Goal: Register for event/course

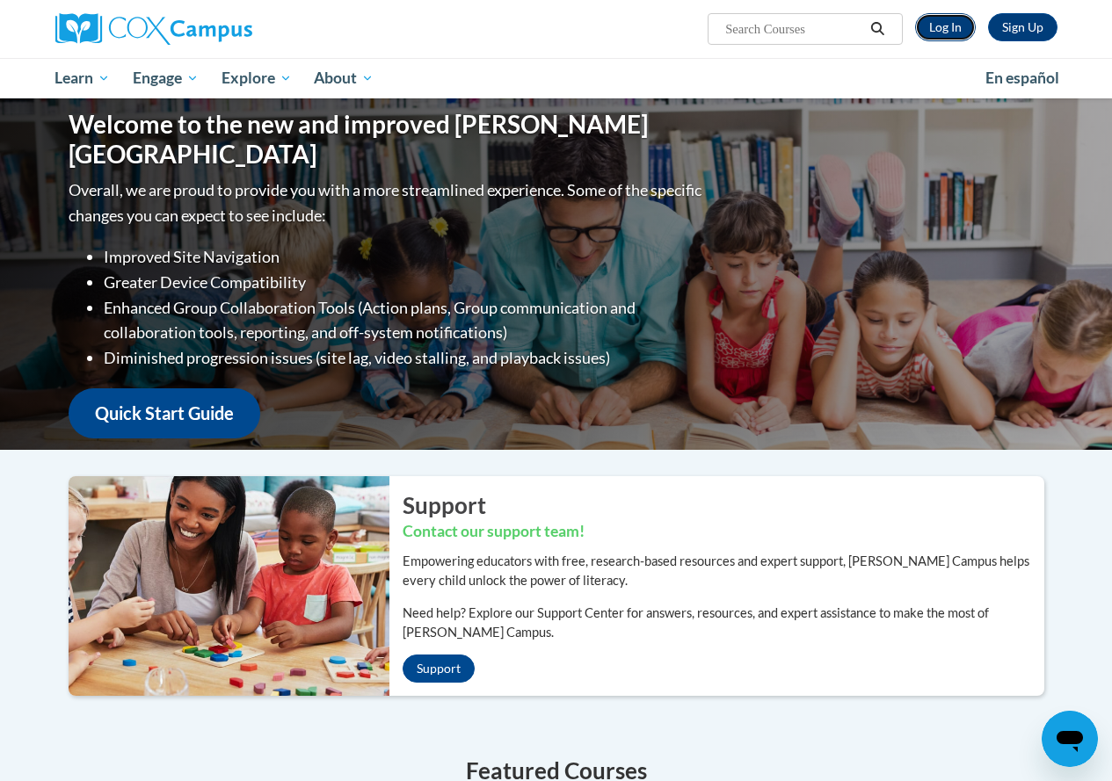
click at [925, 26] on link "Log In" at bounding box center [945, 27] width 61 height 28
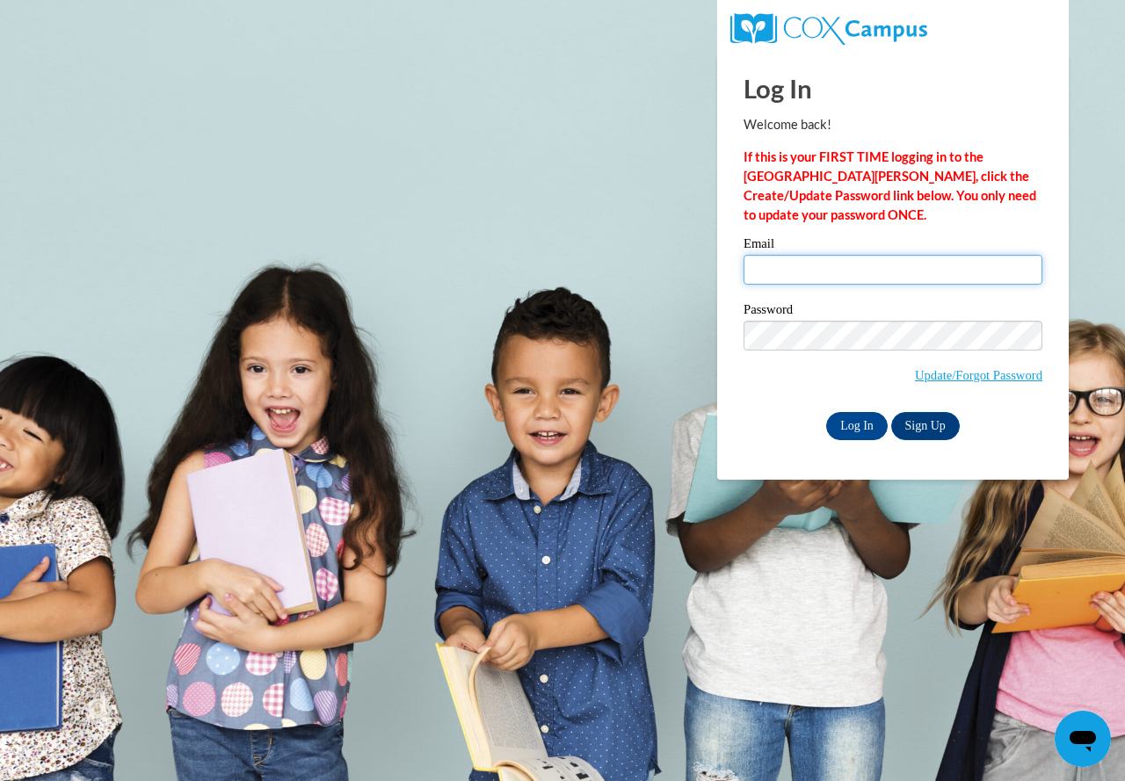
click at [829, 277] on input "Email" at bounding box center [893, 270] width 299 height 30
type input "lotharya@fortschools.org"
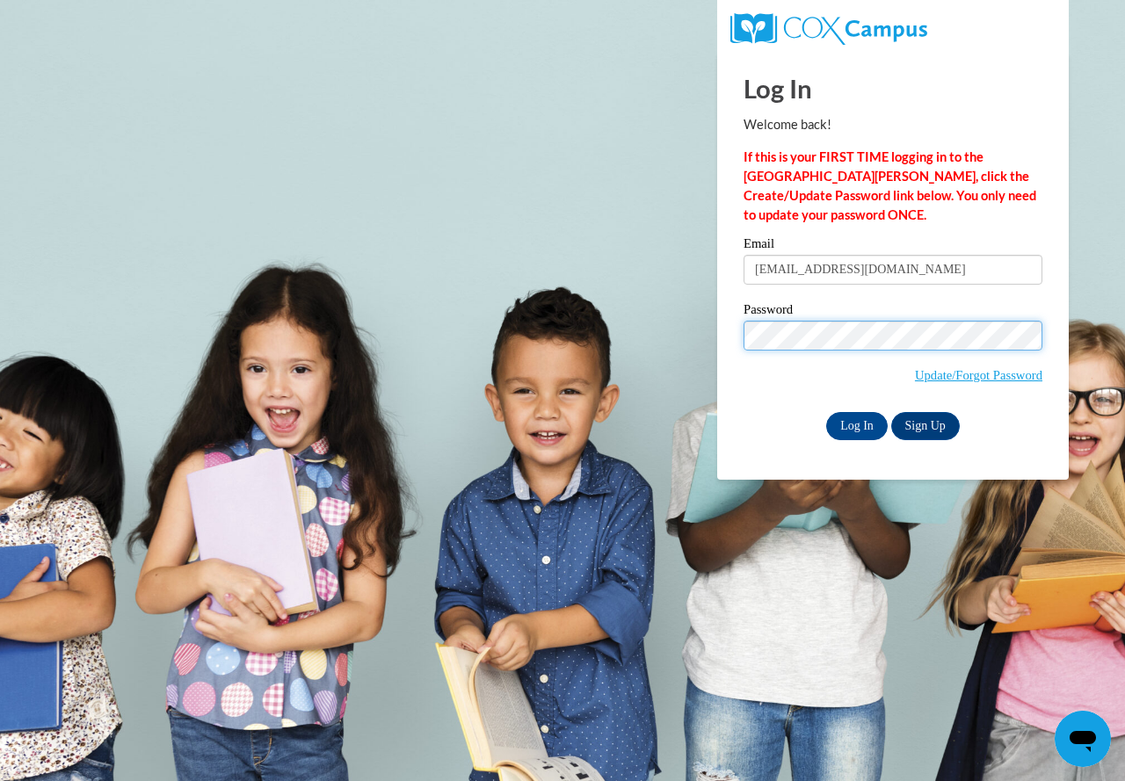
click at [826, 412] on input "Log In" at bounding box center [857, 426] width 62 height 28
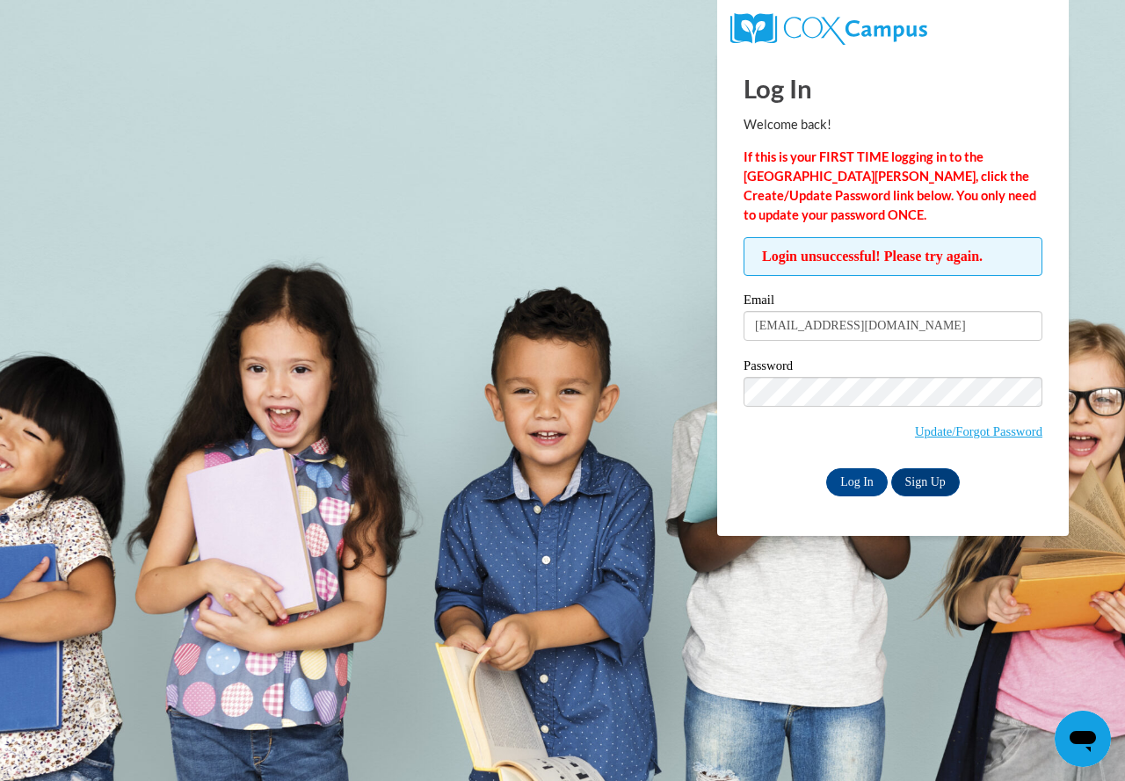
click at [906, 87] on h1 "Log In" at bounding box center [893, 88] width 299 height 36
click at [826, 468] on input "Log In" at bounding box center [857, 482] width 62 height 28
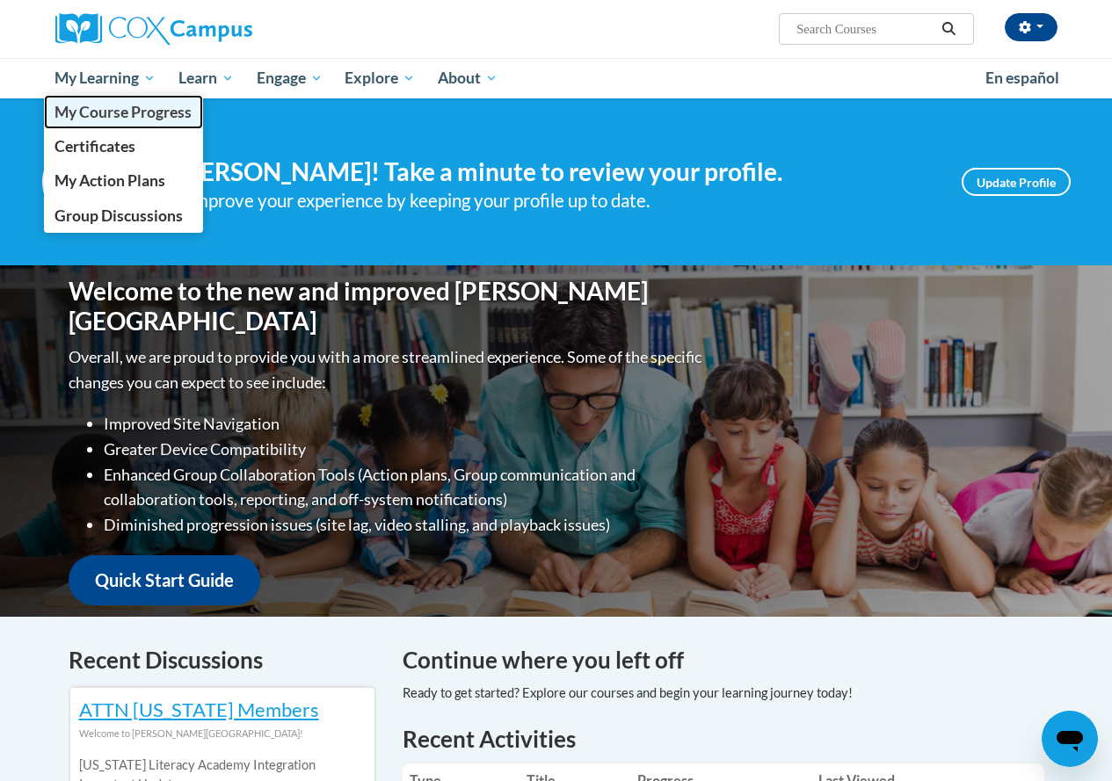
click at [106, 106] on span "My Course Progress" at bounding box center [122, 112] width 137 height 18
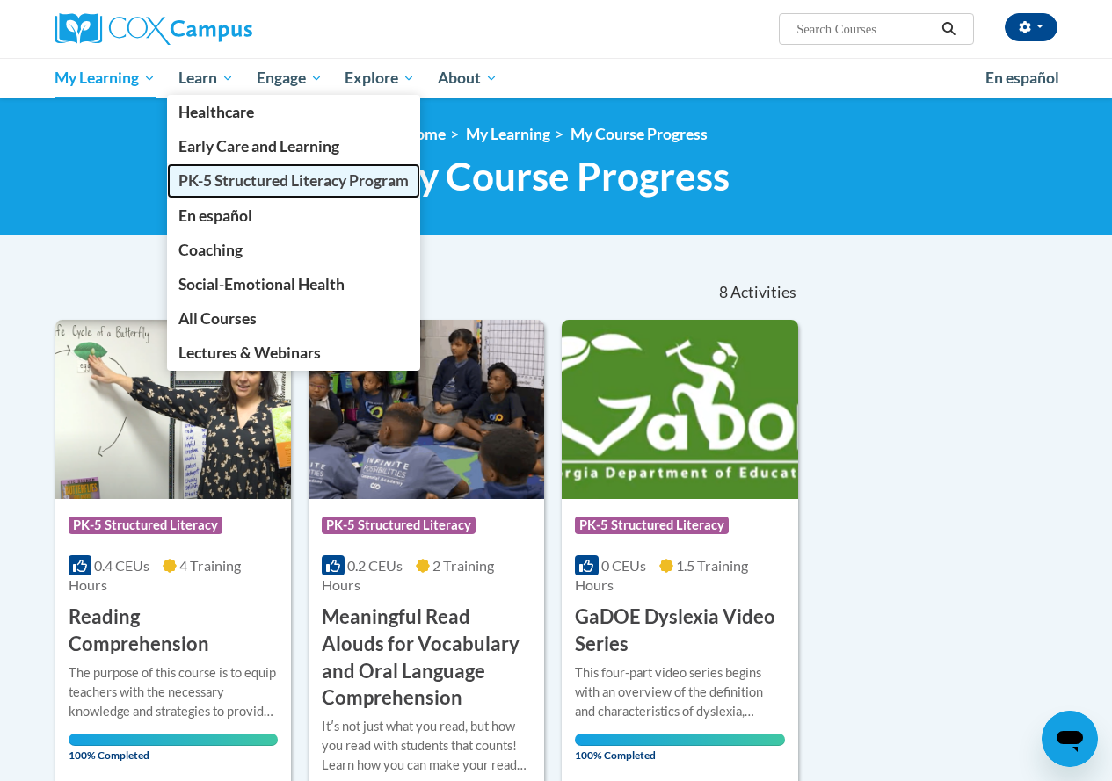
click at [258, 185] on span "PK-5 Structured Literacy Program" at bounding box center [293, 180] width 230 height 18
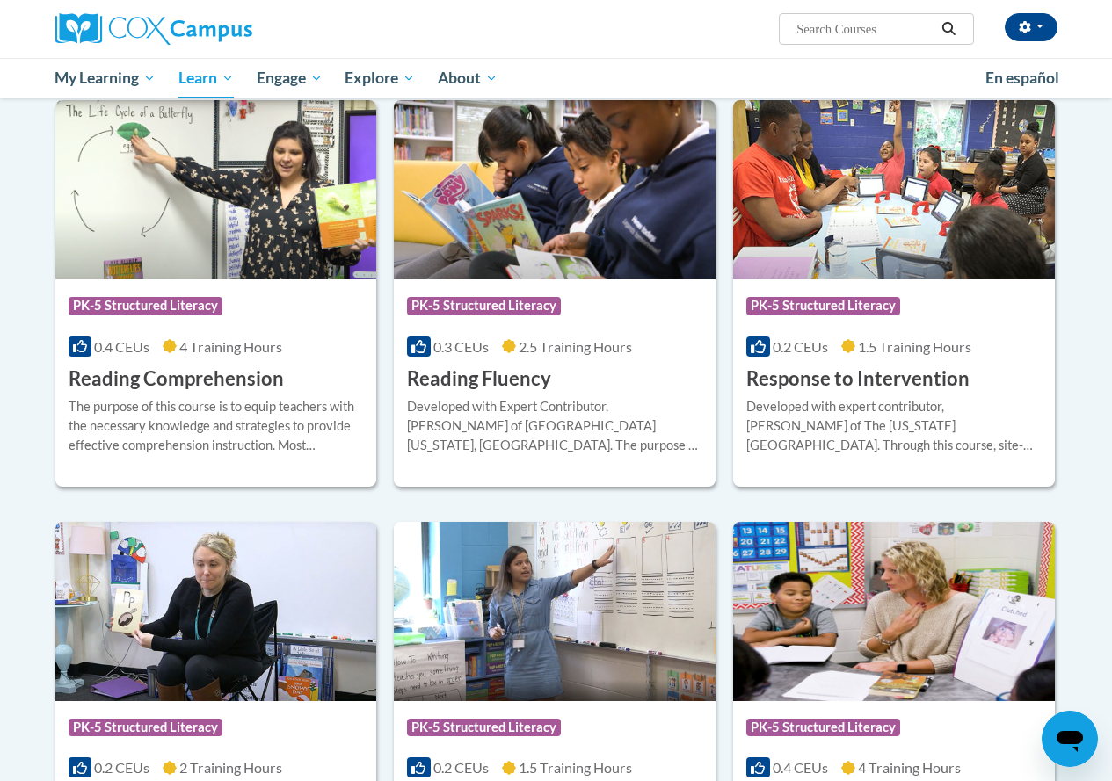
scroll to position [1582, 0]
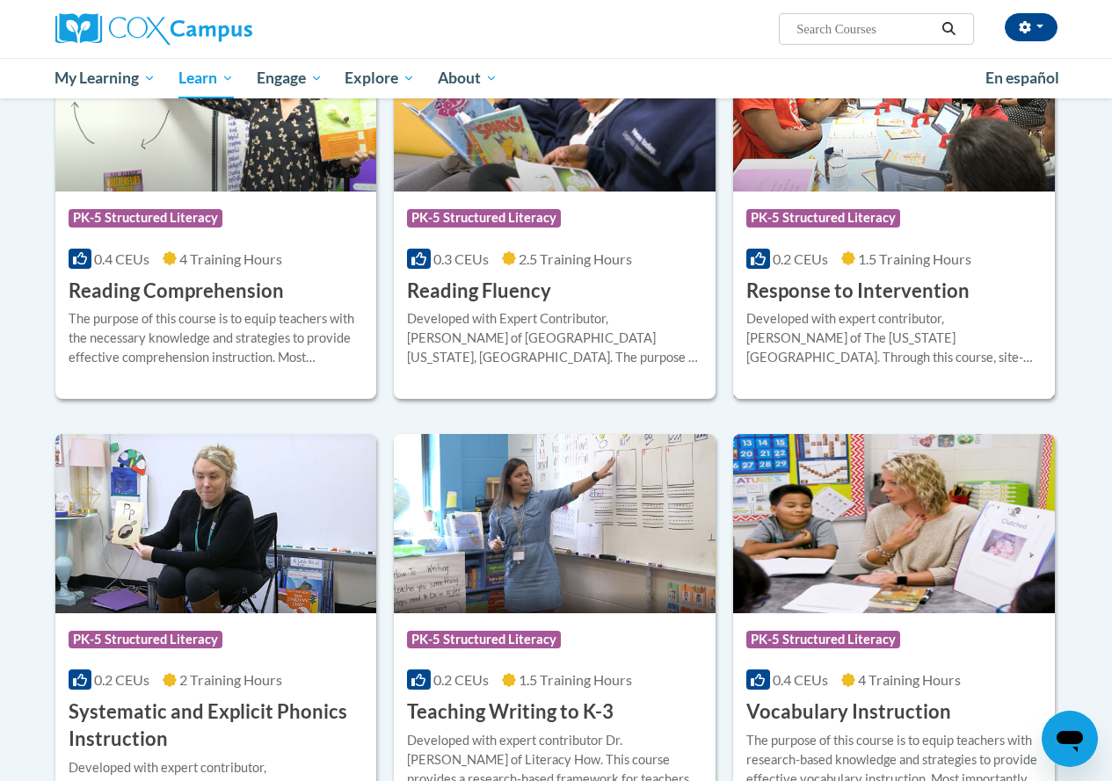
click at [865, 338] on div "Developed with expert contributor, Dr. [PERSON_NAME] of The [US_STATE][GEOGRAPH…" at bounding box center [893, 338] width 295 height 58
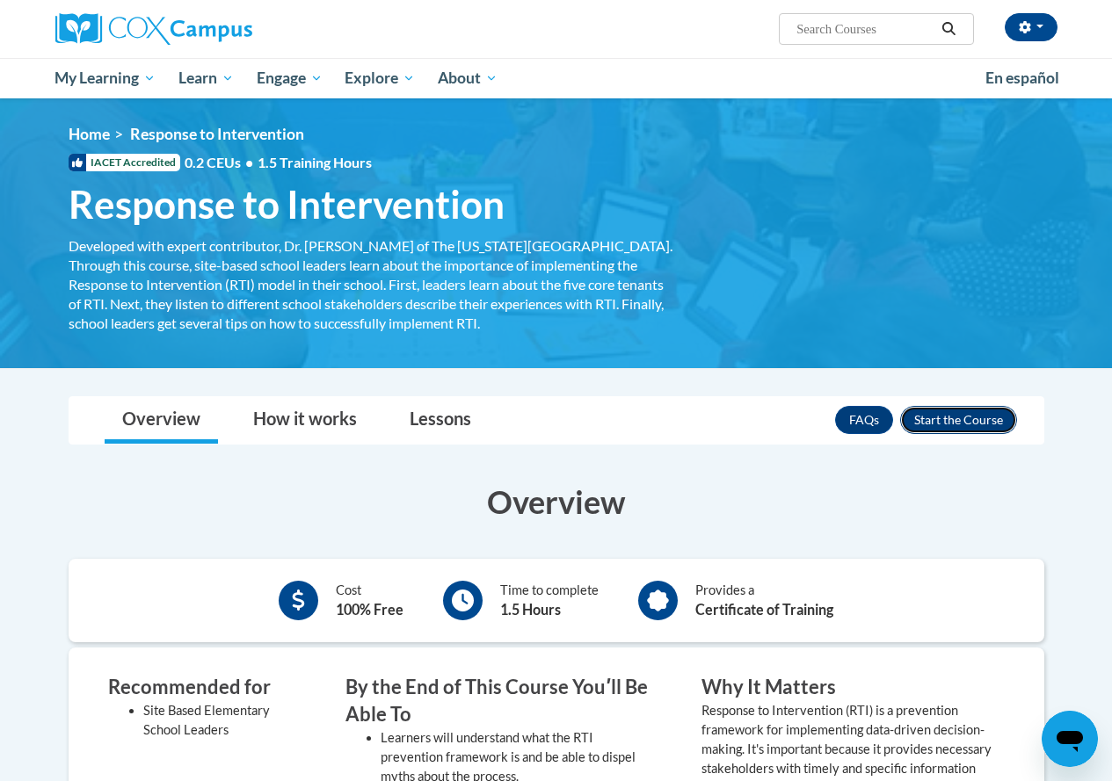
click at [995, 423] on button "Enroll" at bounding box center [958, 420] width 117 height 28
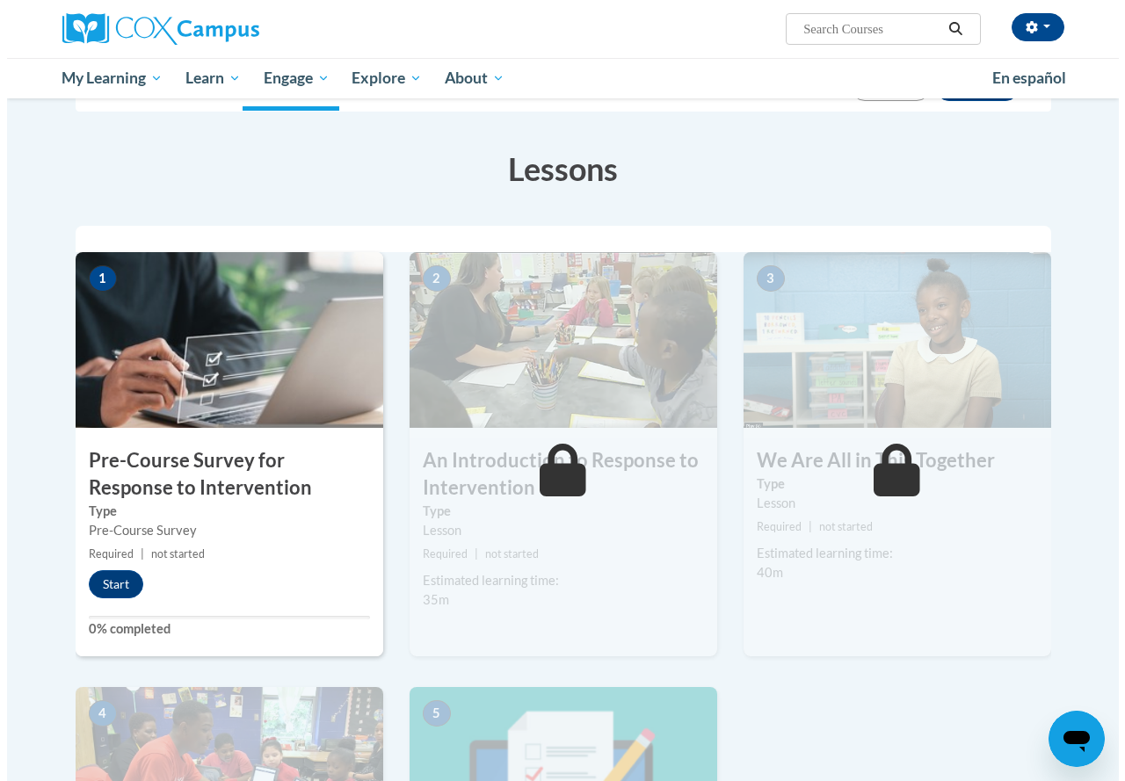
scroll to position [264, 0]
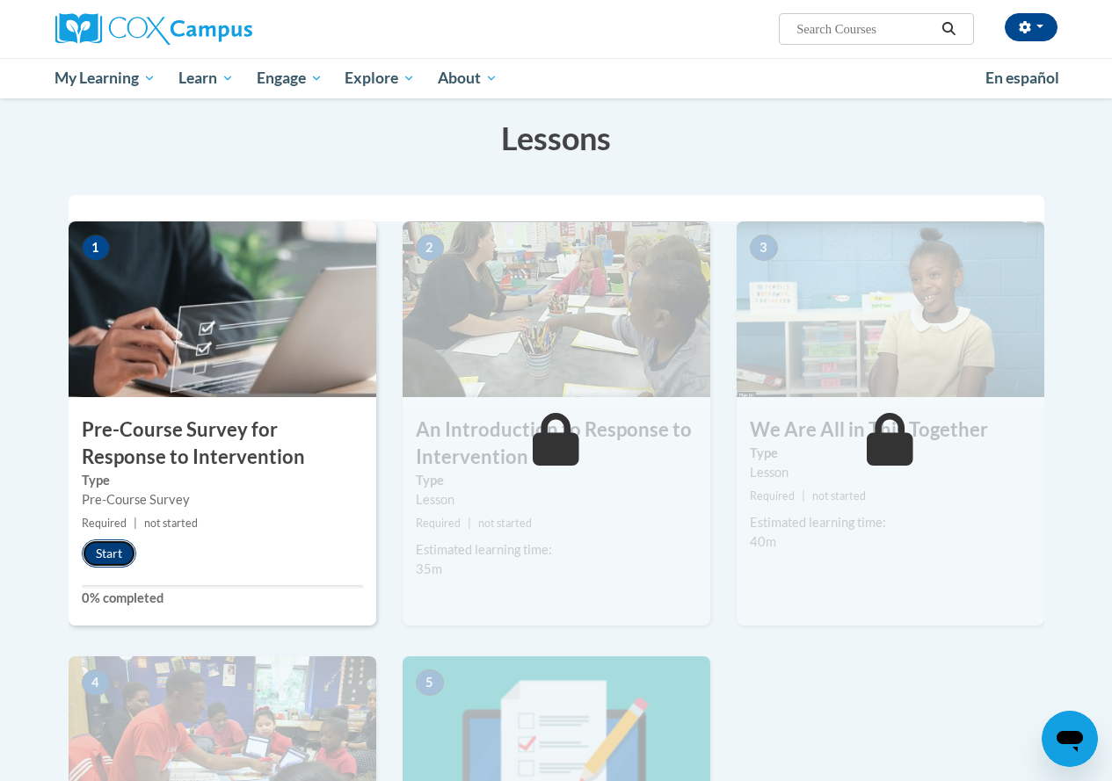
click at [109, 555] on button "Start" at bounding box center [109, 554] width 54 height 28
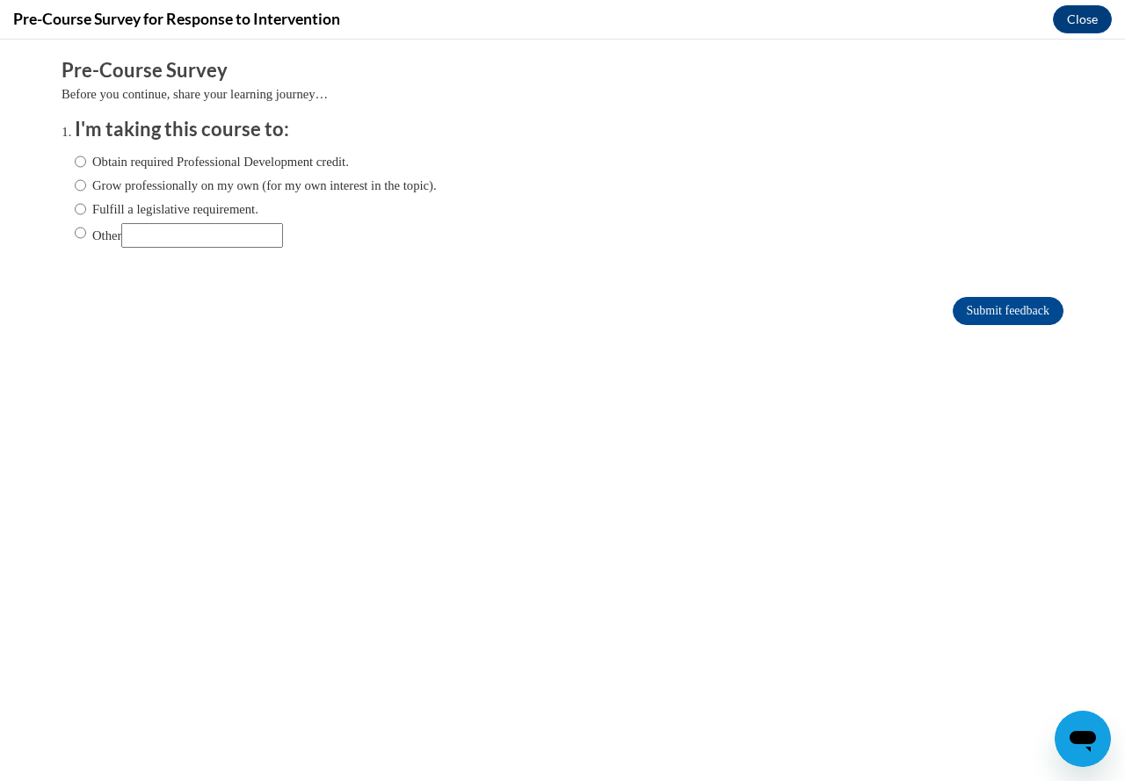
scroll to position [0, 0]
click at [75, 161] on input "Obtain required Professional Development credit." at bounding box center [80, 161] width 11 height 19
radio input "true"
click at [75, 187] on input "Grow professionally on my own (for my own interest in the topic)." at bounding box center [80, 185] width 11 height 19
radio input "true"
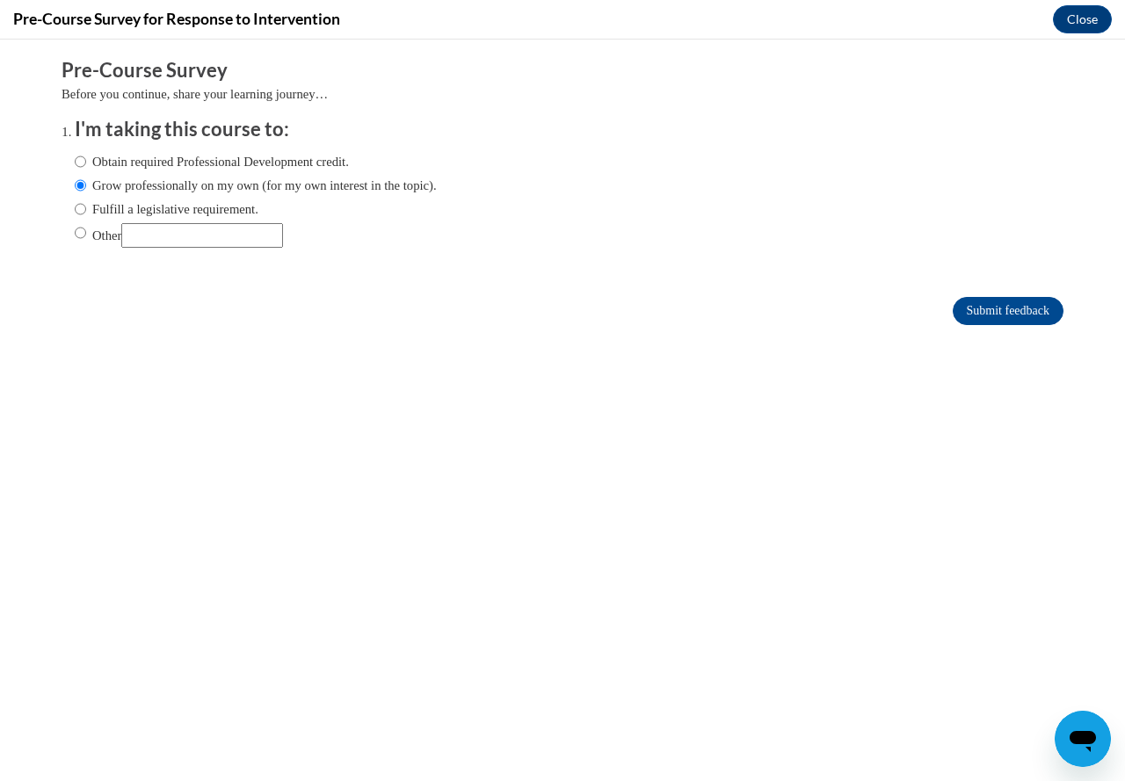
click at [75, 159] on label "Obtain required Professional Development credit." at bounding box center [212, 161] width 274 height 19
click at [75, 159] on input "Obtain required Professional Development credit." at bounding box center [80, 161] width 11 height 19
radio input "true"
click at [983, 309] on input "Submit feedback" at bounding box center [1008, 311] width 111 height 28
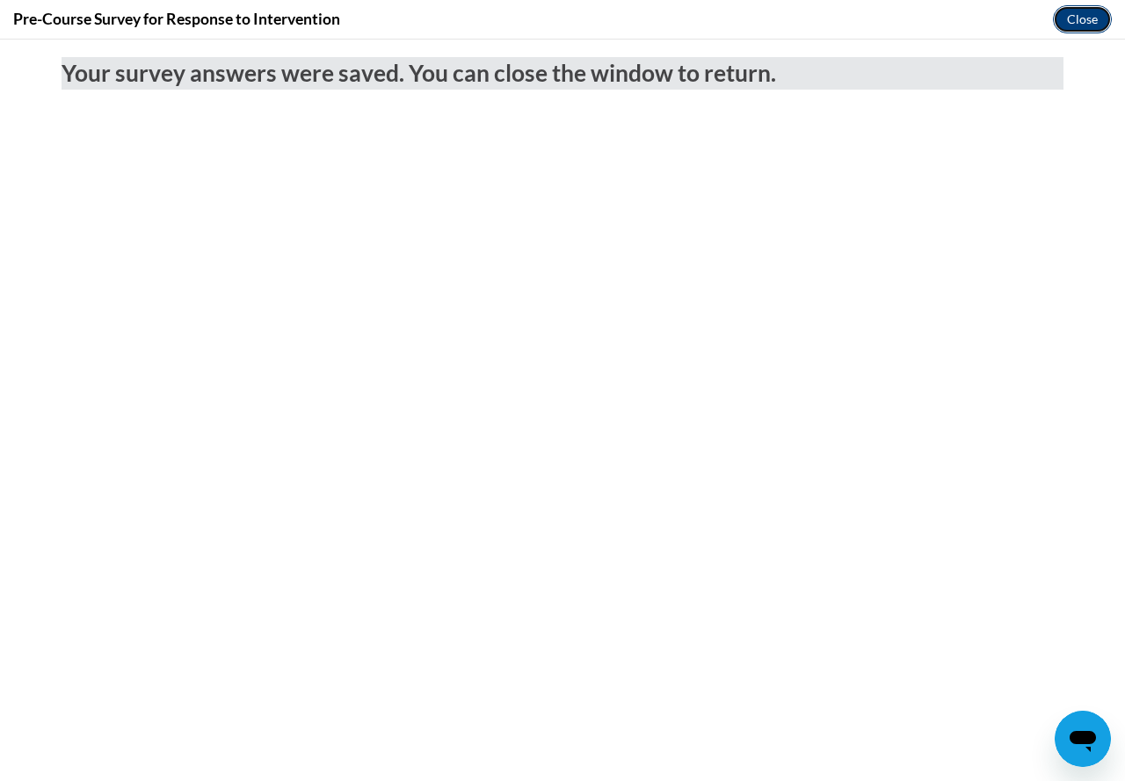
click at [1083, 15] on button "Close" at bounding box center [1082, 19] width 59 height 28
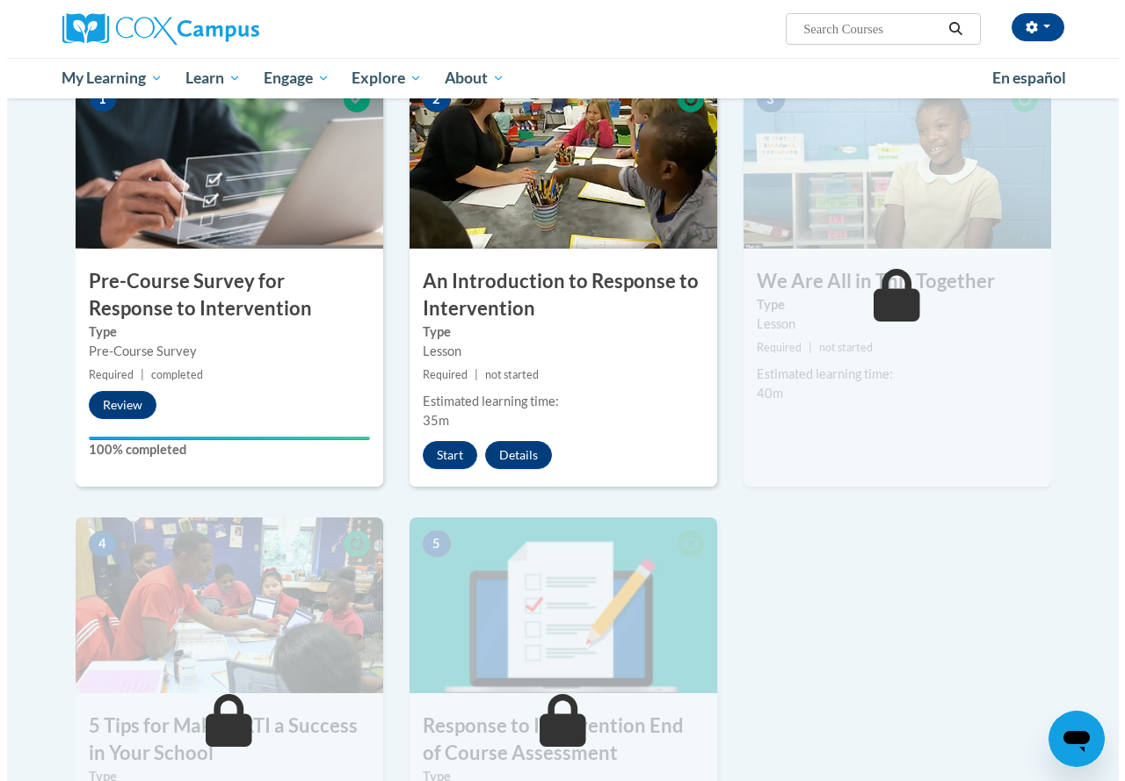
scroll to position [439, 0]
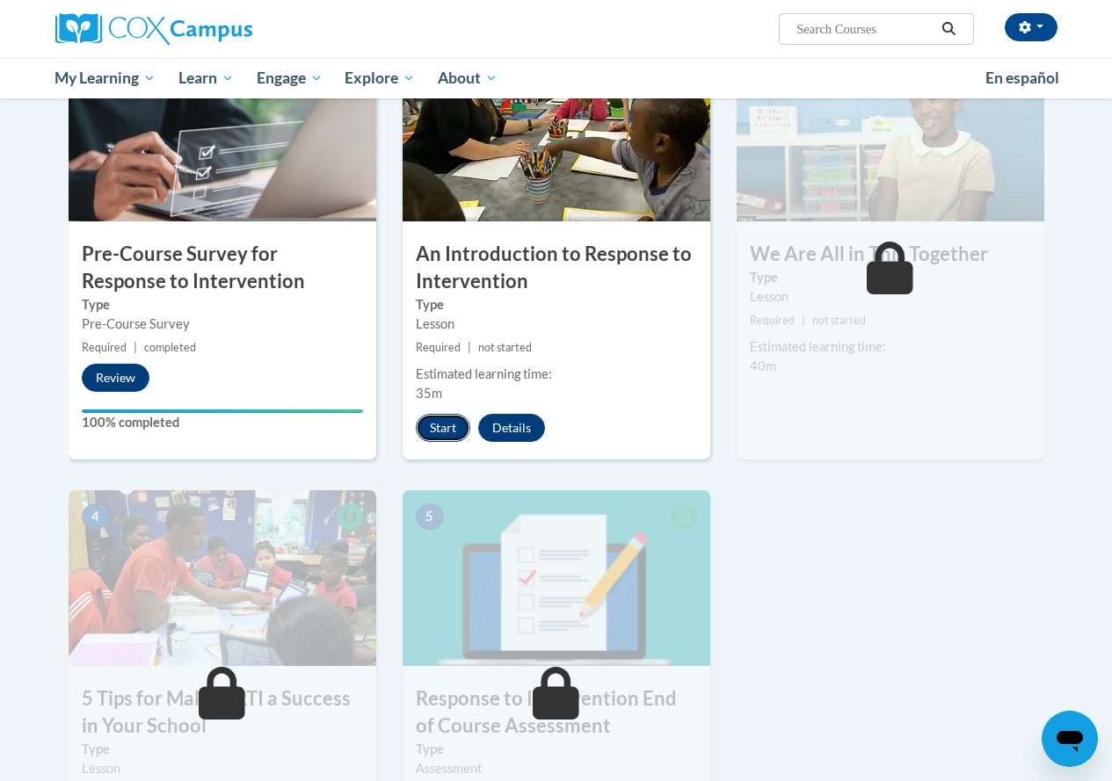
click at [440, 431] on button "Start" at bounding box center [443, 428] width 54 height 28
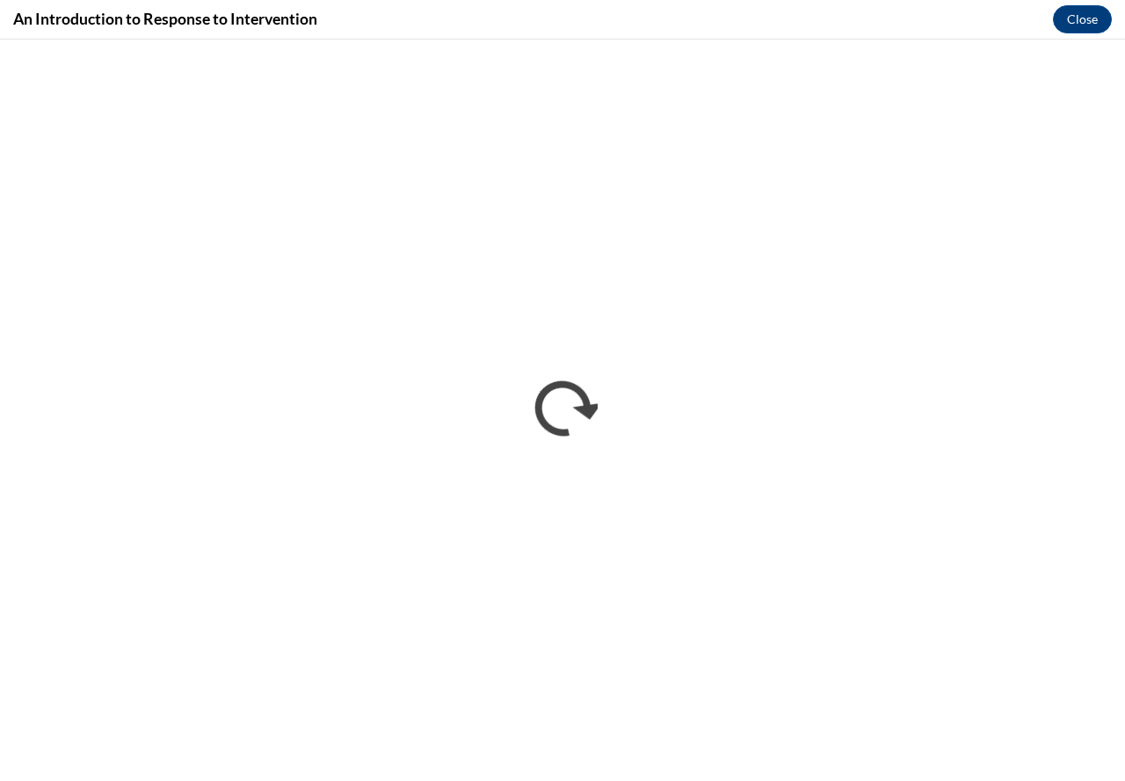
scroll to position [0, 0]
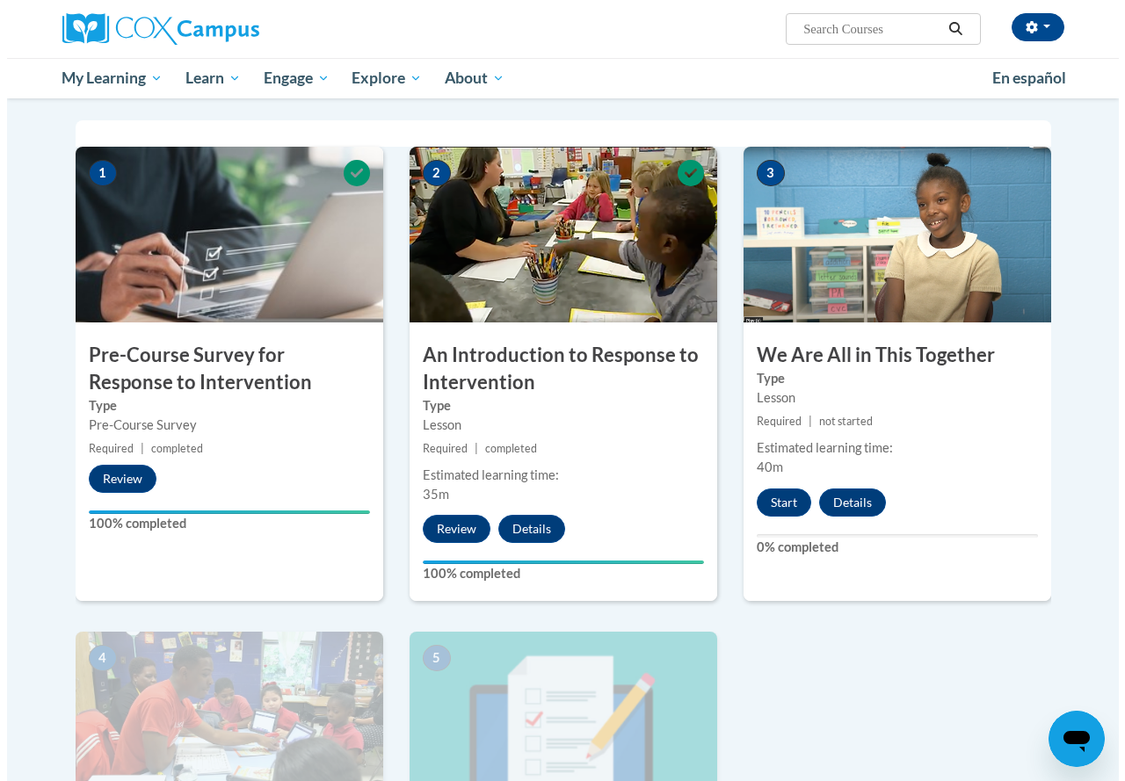
scroll to position [439, 0]
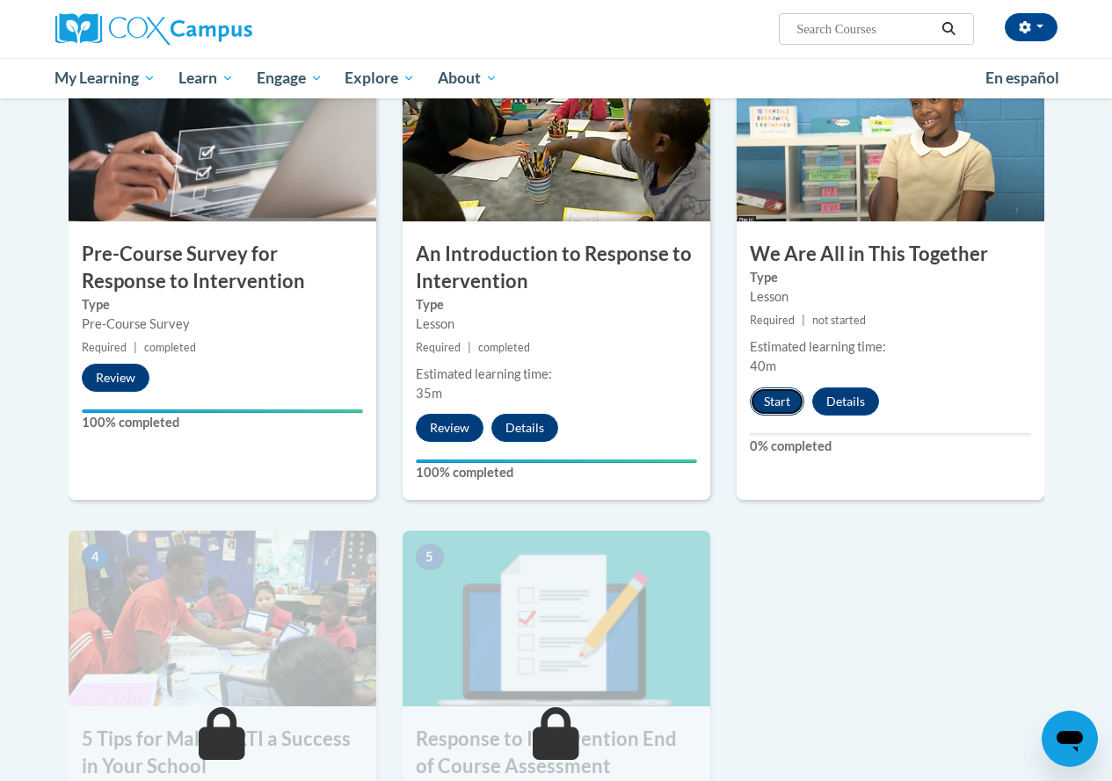
click at [773, 396] on button "Start" at bounding box center [777, 402] width 54 height 28
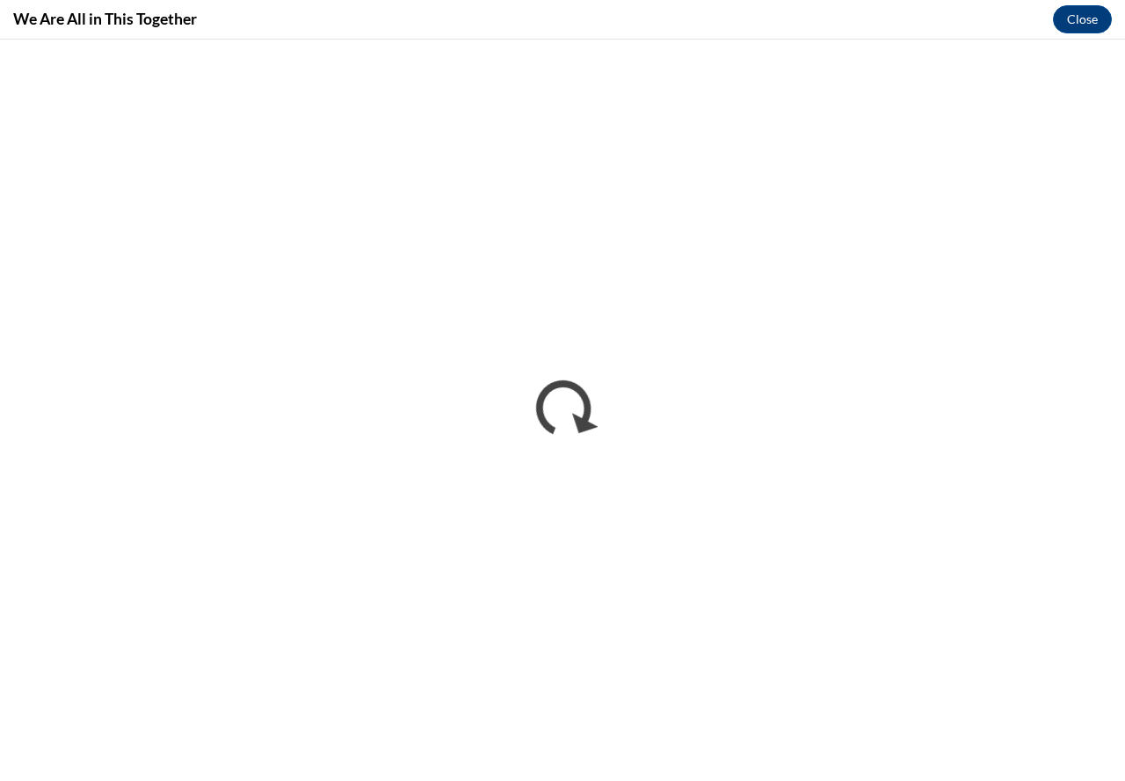
scroll to position [0, 0]
